Goal: Browse casually

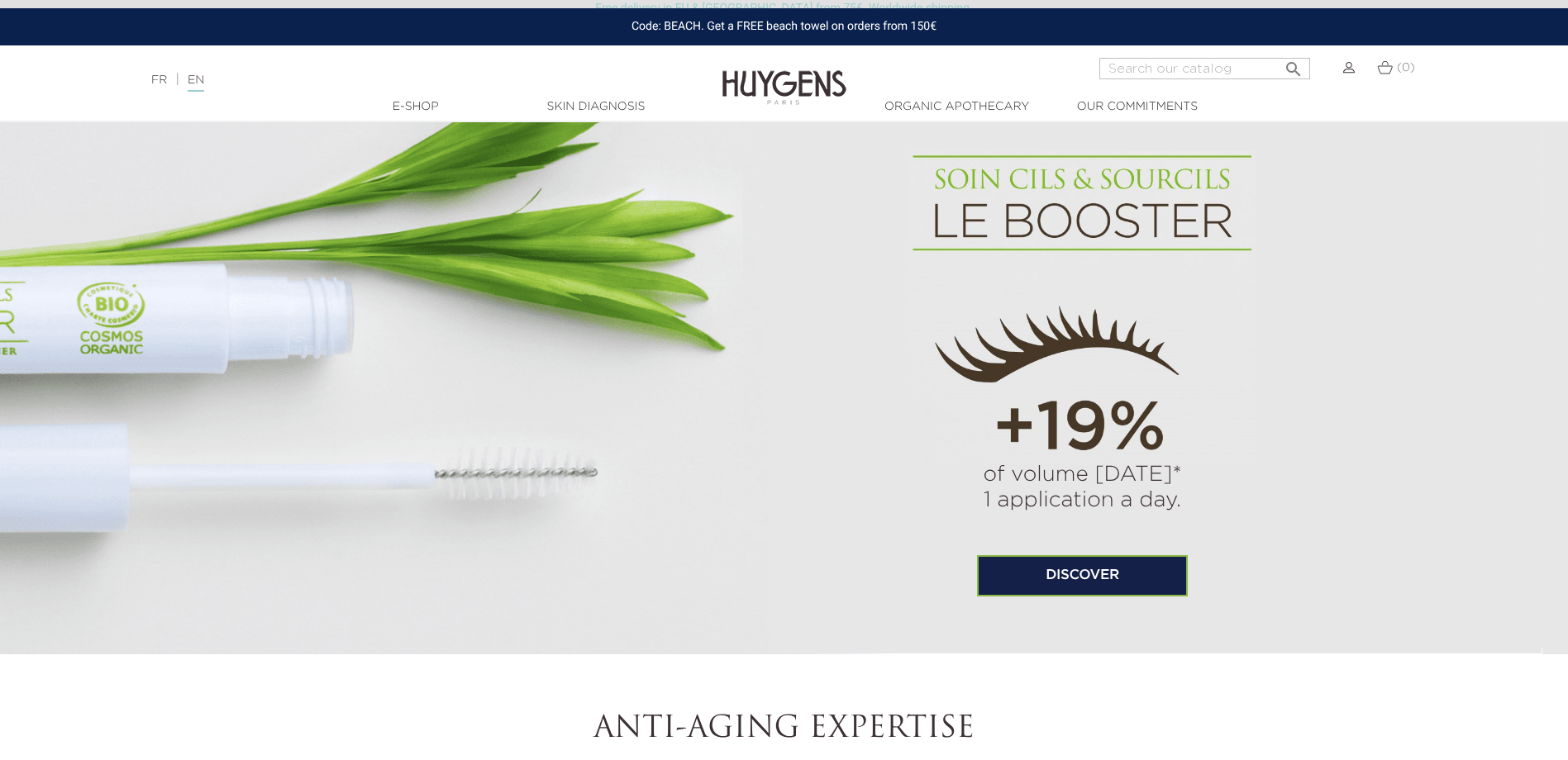
scroll to position [1157, 0]
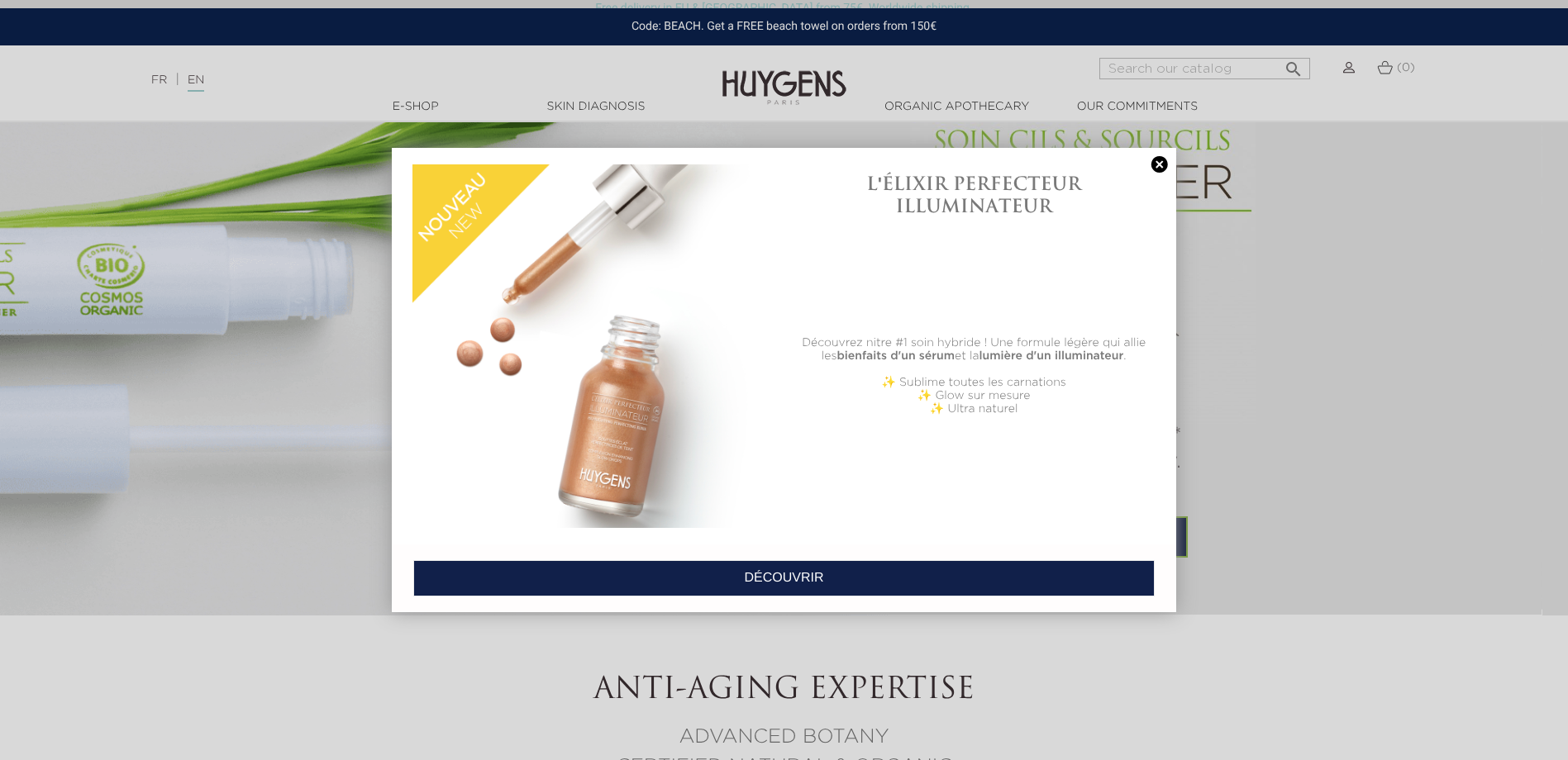
click at [357, 263] on div at bounding box center [784, 380] width 1568 height 760
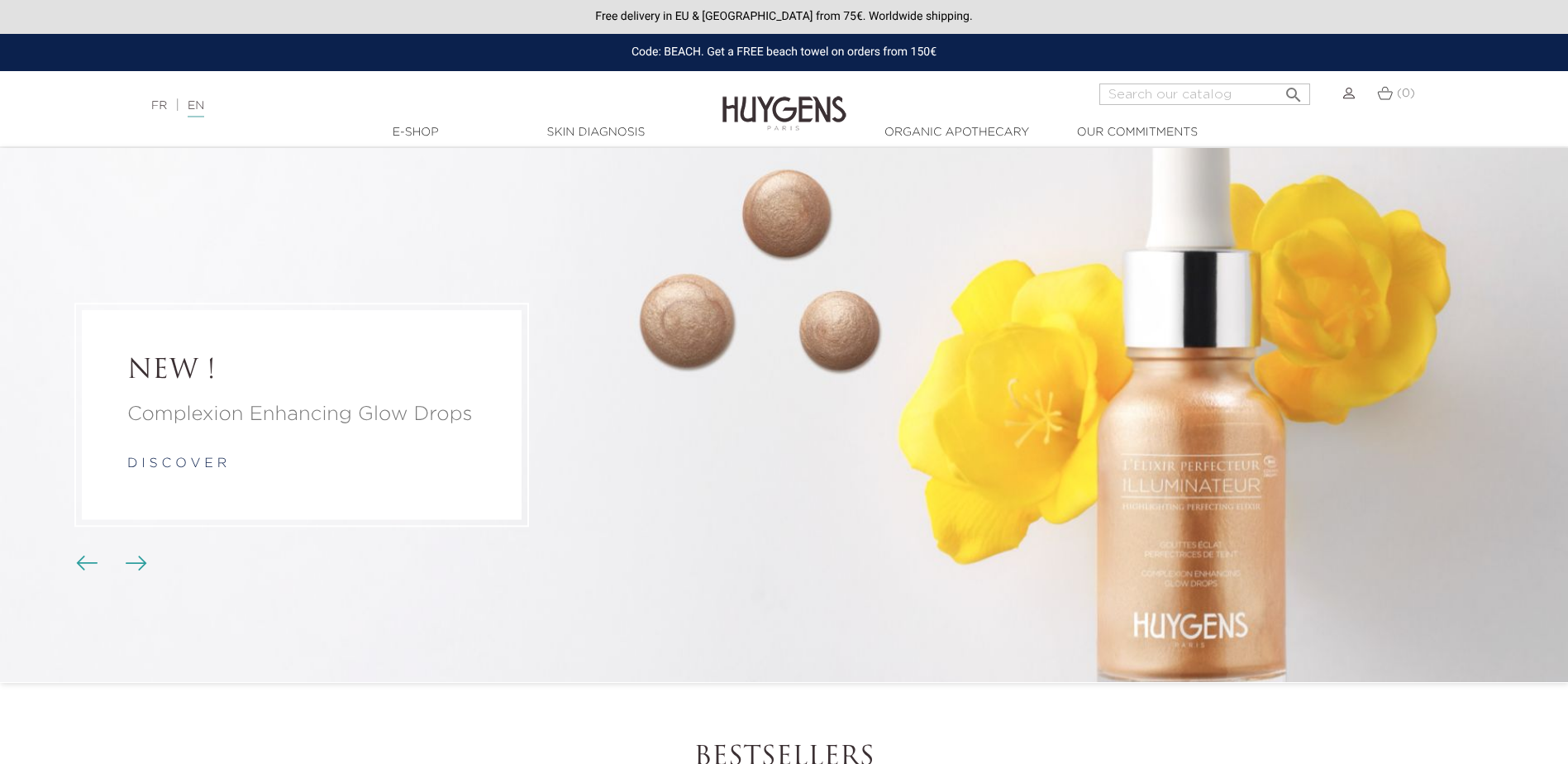
scroll to position [1157, 0]
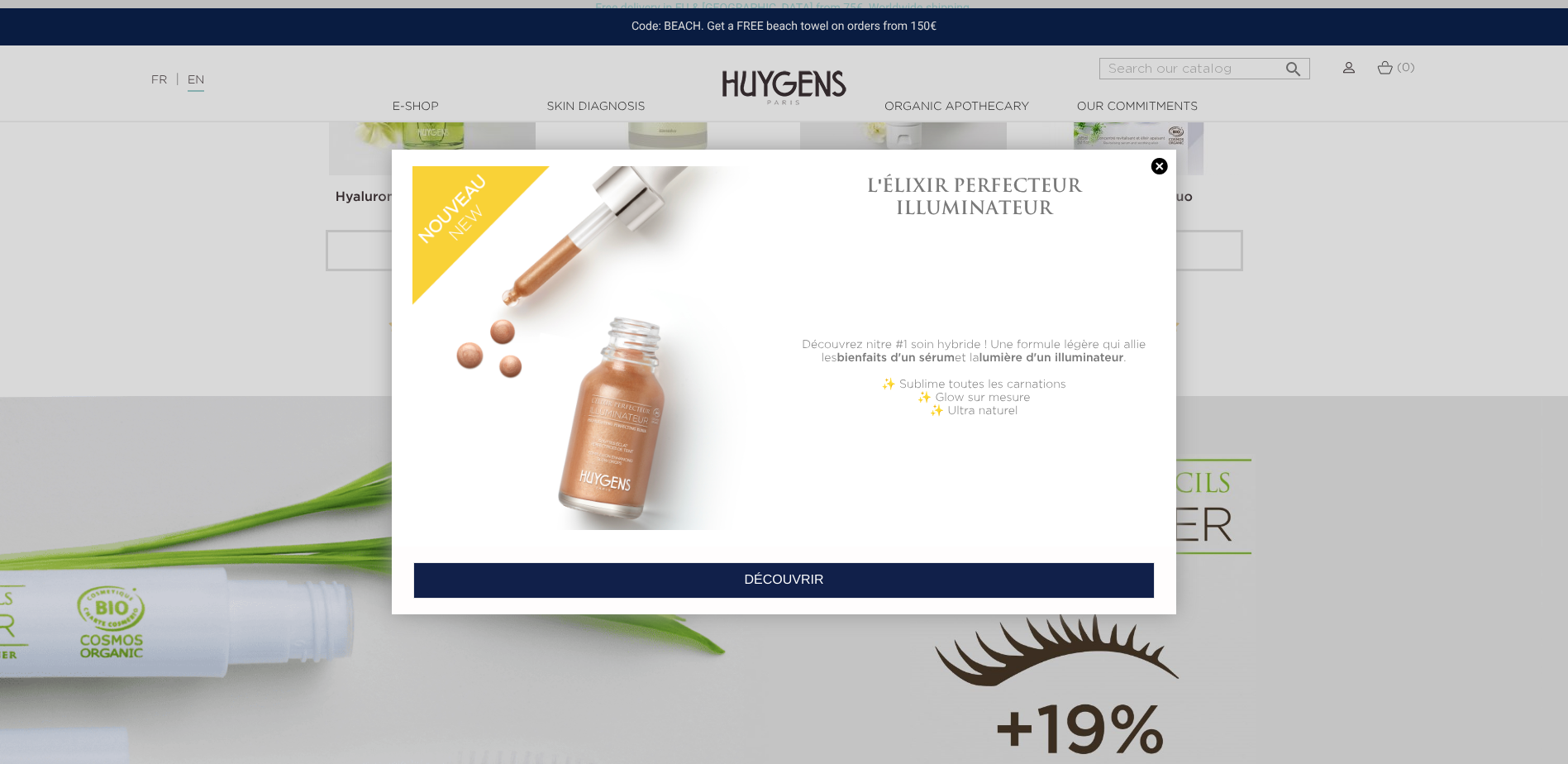
scroll to position [826, 0]
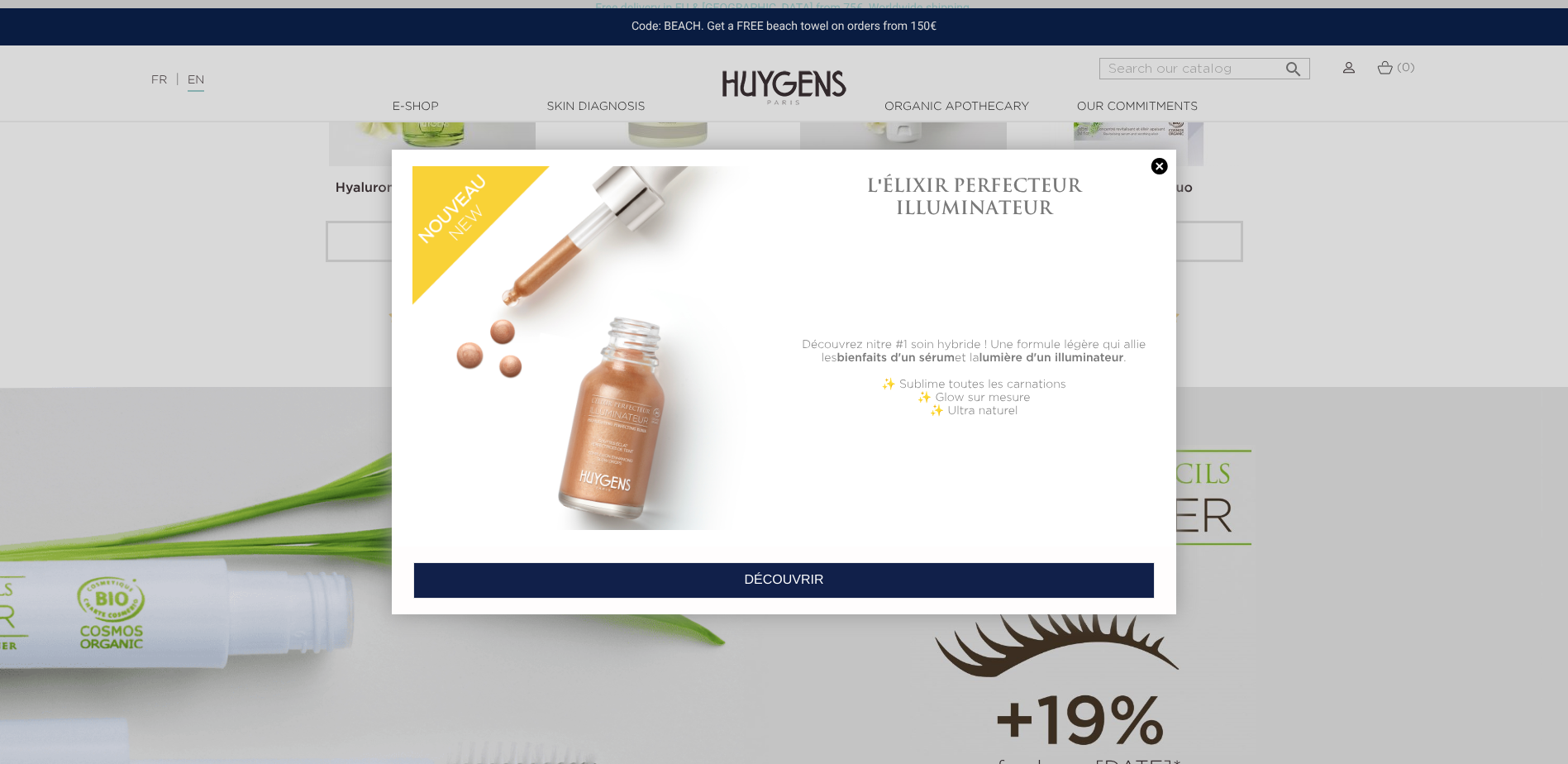
click at [1159, 171] on link at bounding box center [1159, 166] width 23 height 17
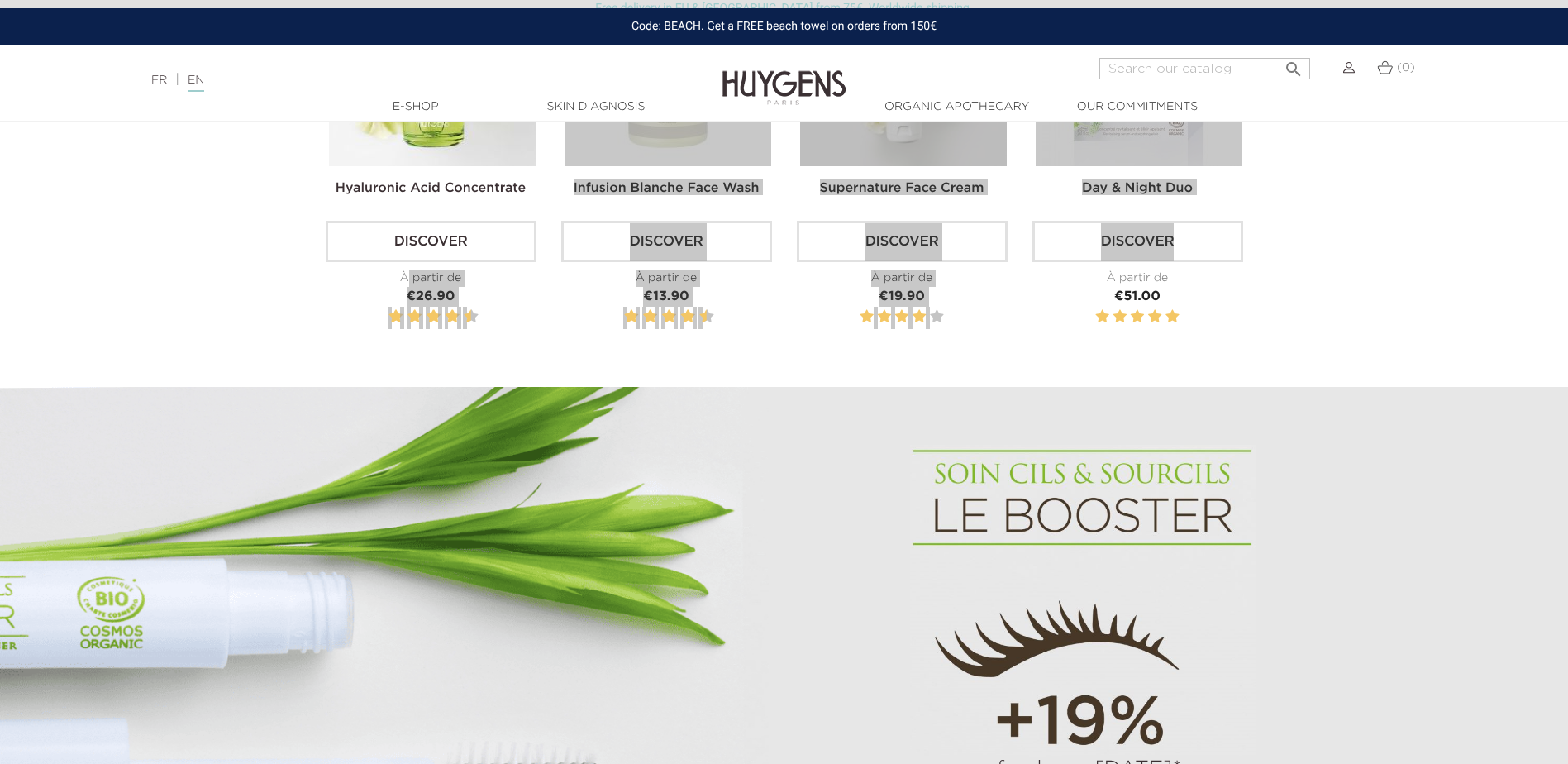
drag, startPoint x: 284, startPoint y: 279, endPoint x: 1403, endPoint y: 213, distance: 1120.8
click at [1403, 213] on section "Bestsellers Hyaluronic Acid Concentrate Discover À partir de Price €26.90" at bounding box center [784, 151] width 1568 height 471
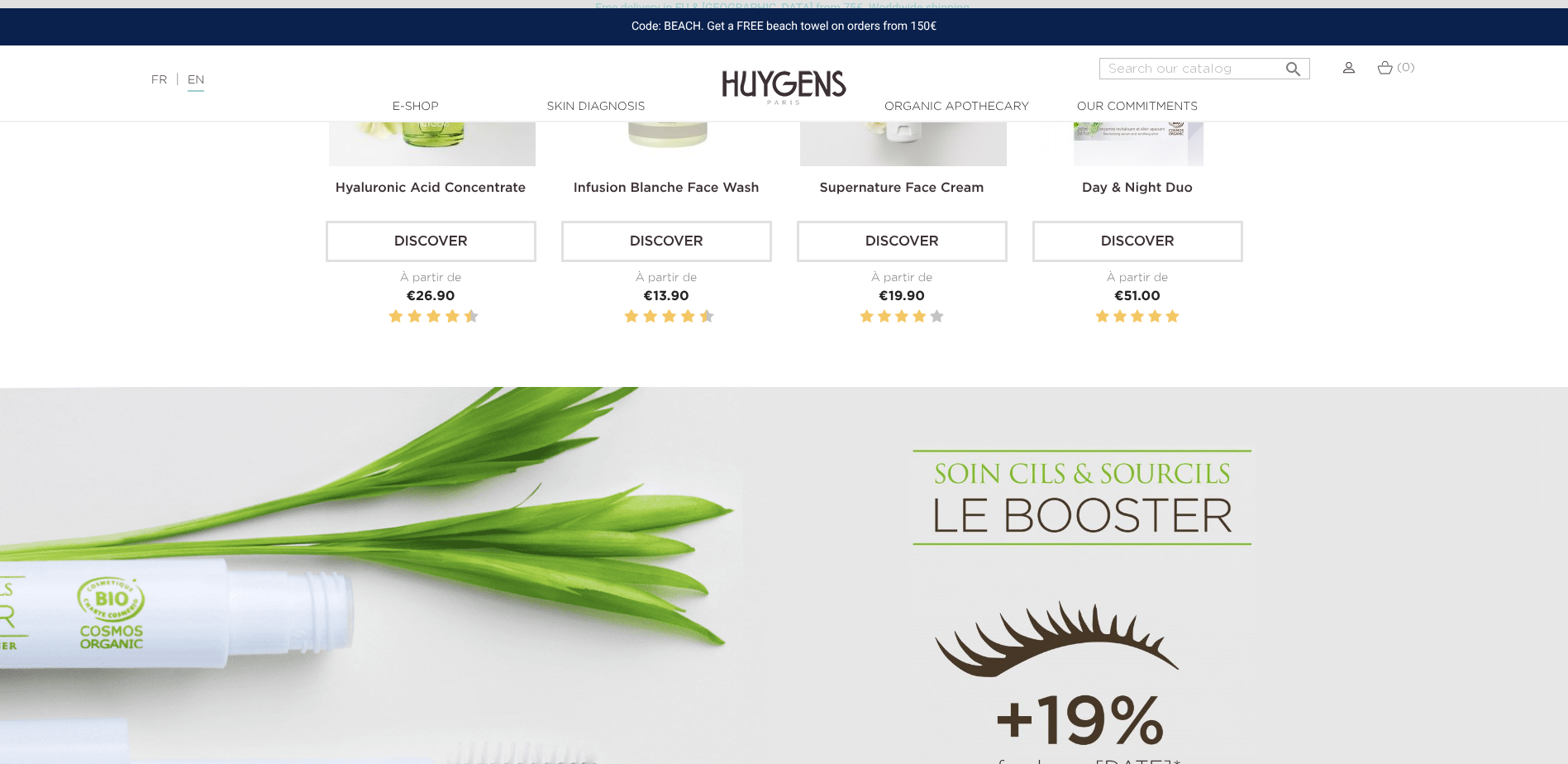
click at [83, 250] on section "Bestsellers Hyaluronic Acid Concentrate Discover À partir de Price €26.90" at bounding box center [784, 151] width 1568 height 471
drag, startPoint x: 259, startPoint y: 288, endPoint x: 278, endPoint y: 275, distance: 22.7
click at [262, 288] on section "Bestsellers Hyaluronic Acid Concentrate Discover À partir de Price €26.90" at bounding box center [784, 151] width 1568 height 471
